Goal: Information Seeking & Learning: Learn about a topic

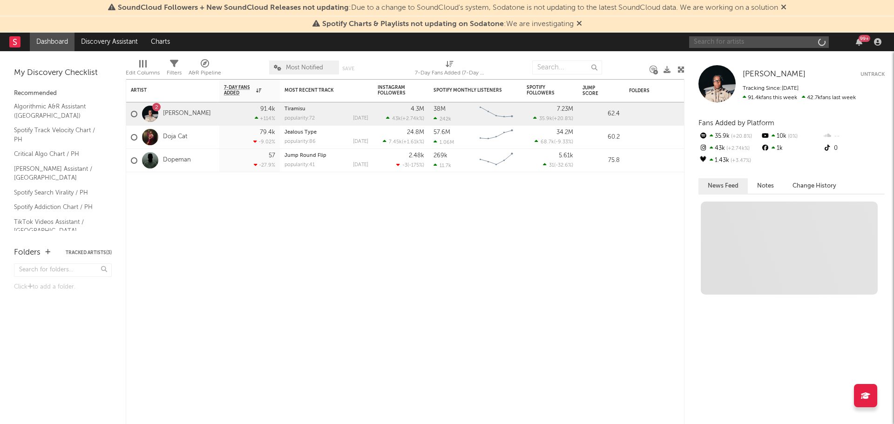
click at [735, 42] on input "text" at bounding box center [759, 42] width 140 height 12
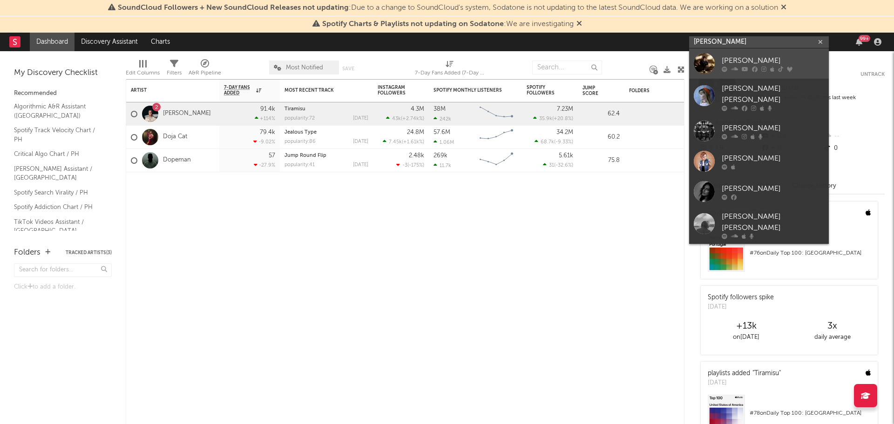
type input "[PERSON_NAME]"
click at [741, 62] on div "[PERSON_NAME]" at bounding box center [773, 60] width 102 height 11
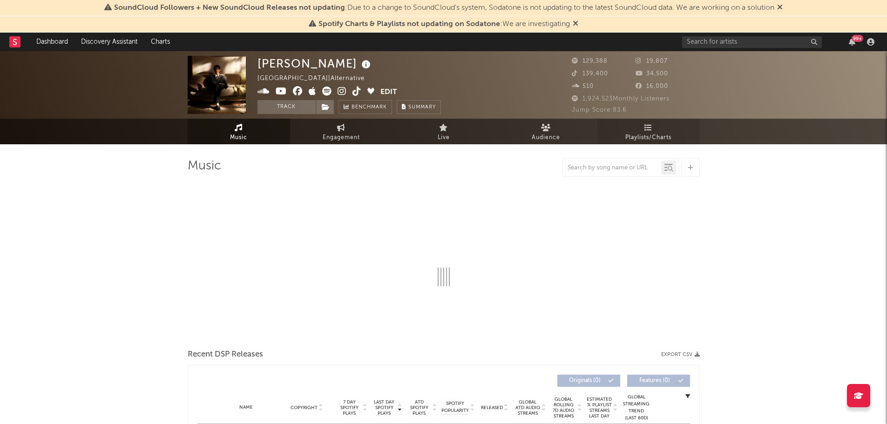
click at [628, 140] on span "Playlists/Charts" at bounding box center [649, 137] width 46 height 11
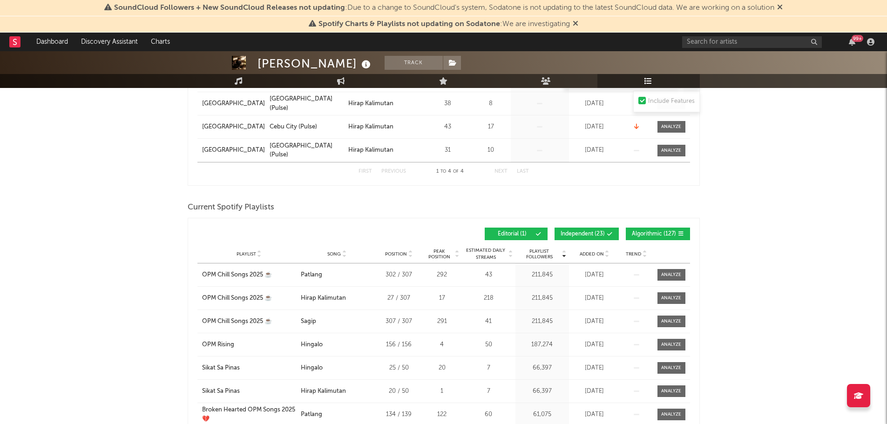
scroll to position [233, 0]
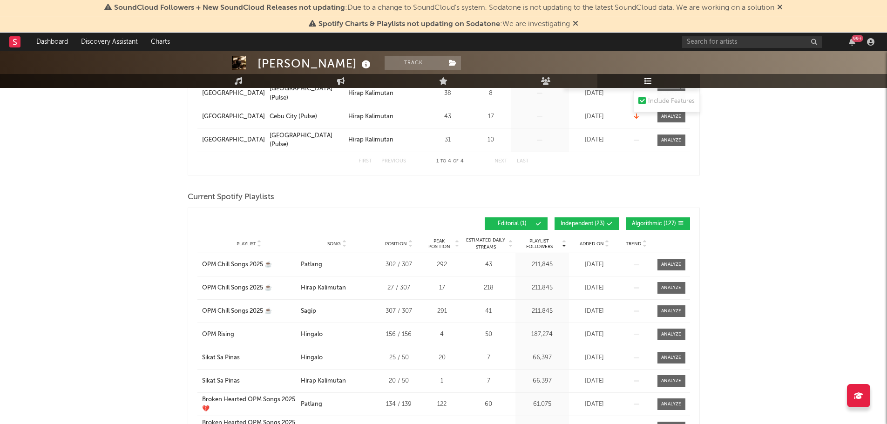
click at [585, 225] on span "Independent ( 23 )" at bounding box center [583, 224] width 44 height 6
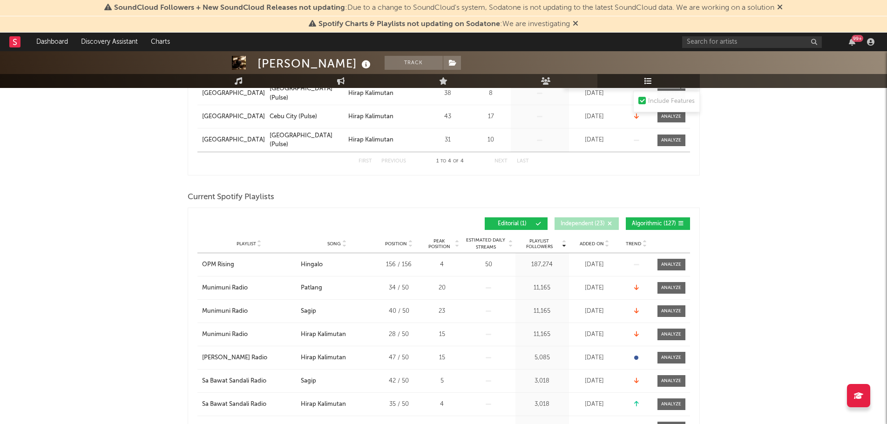
click at [652, 224] on span "Algorithmic ( 127 )" at bounding box center [654, 224] width 44 height 6
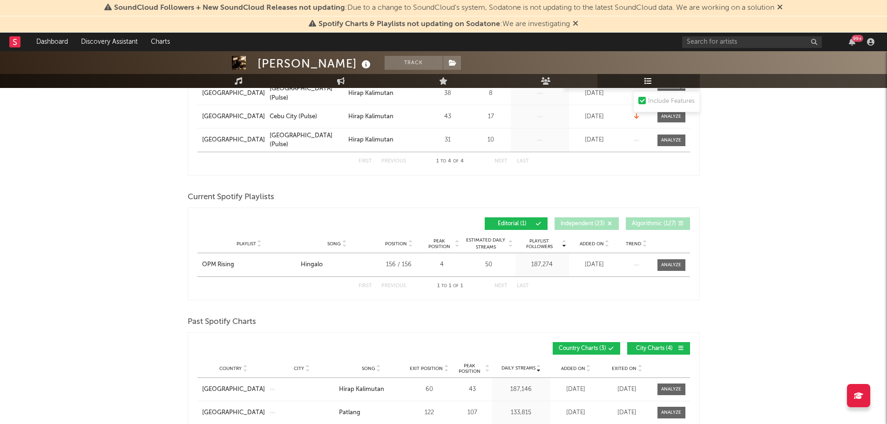
click at [580, 221] on span "Independent ( 23 )" at bounding box center [583, 224] width 44 height 6
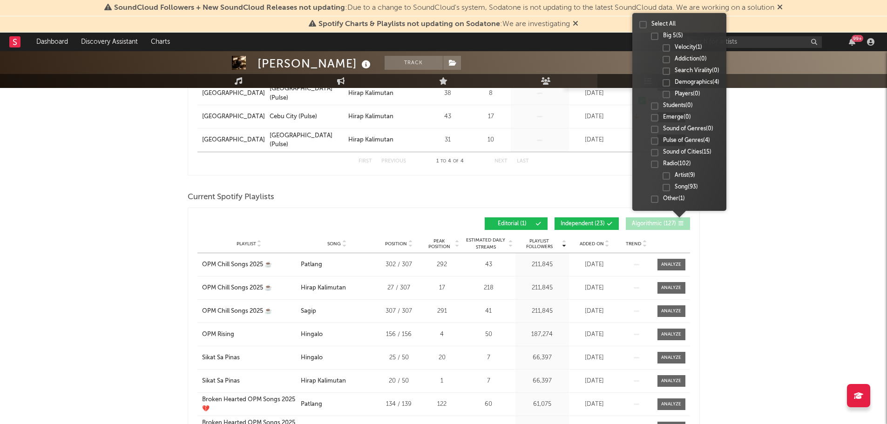
click at [681, 221] on icon at bounding box center [682, 224] width 6 height 6
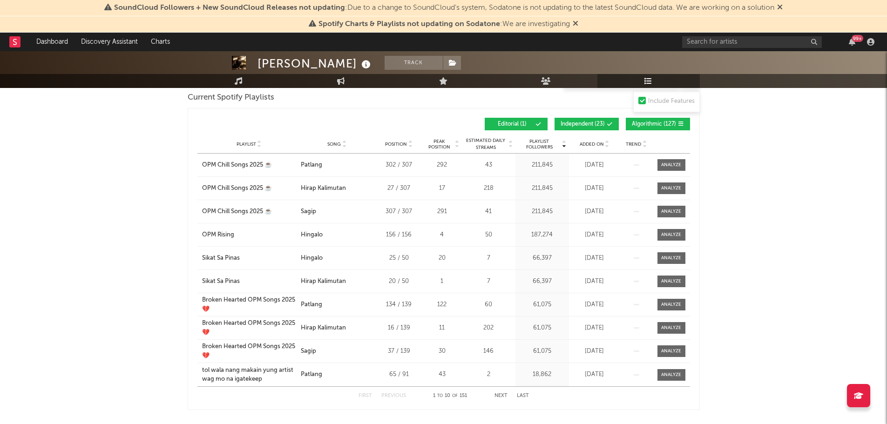
scroll to position [326, 0]
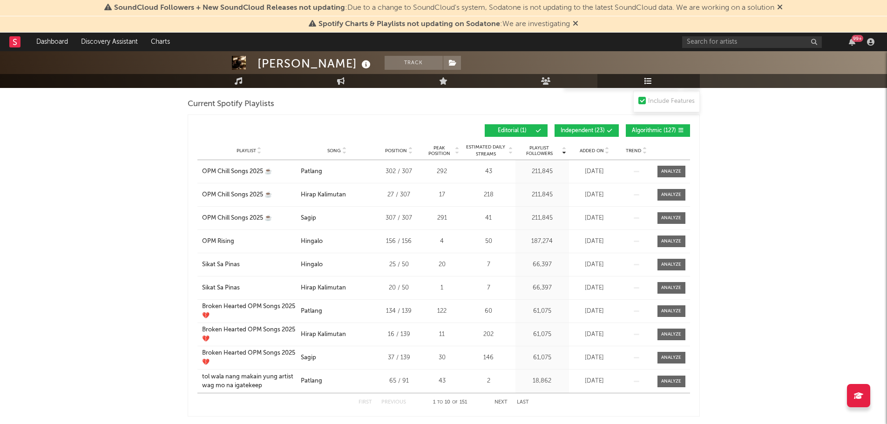
click at [592, 128] on span "Independent ( 23 )" at bounding box center [583, 131] width 44 height 6
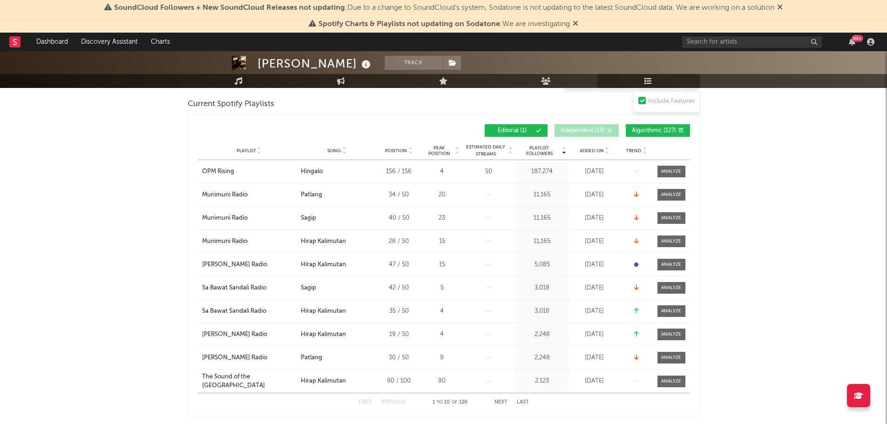
click at [655, 129] on span "Algorithmic ( 127 )" at bounding box center [654, 131] width 44 height 6
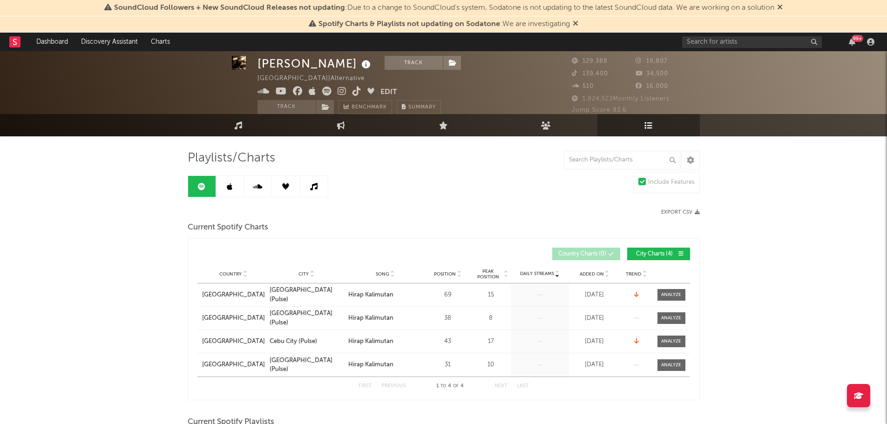
scroll to position [0, 0]
